Goal: Find specific page/section: Find specific page/section

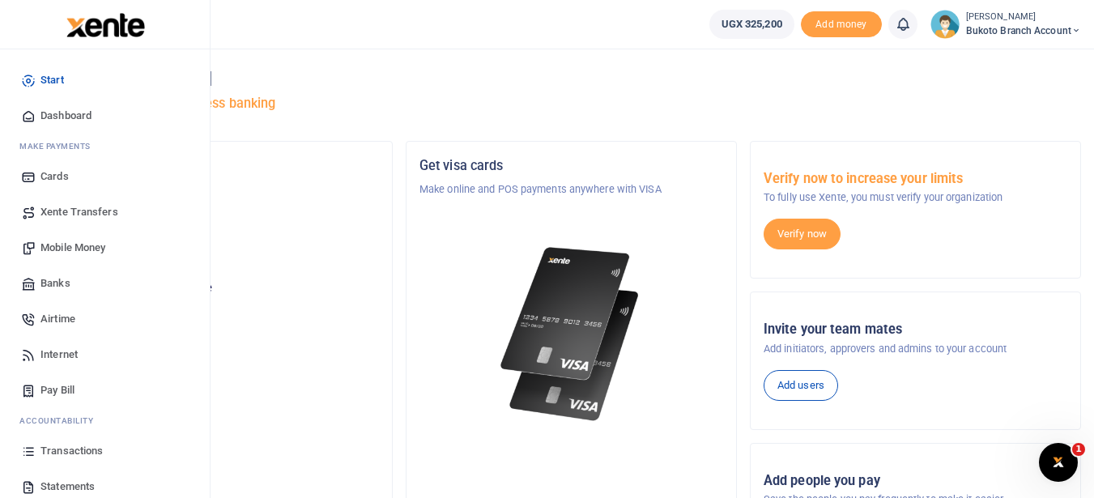
click at [54, 485] on span "Statements" at bounding box center [67, 486] width 54 height 16
